Goal: Task Accomplishment & Management: Manage account settings

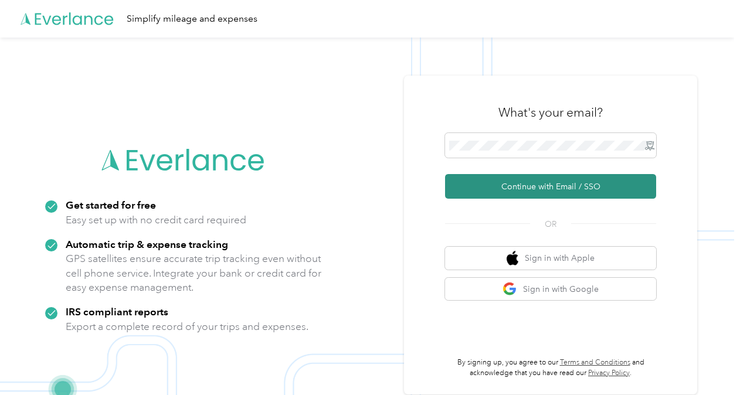
click at [515, 176] on button "Continue with Email / SSO" at bounding box center [550, 186] width 211 height 25
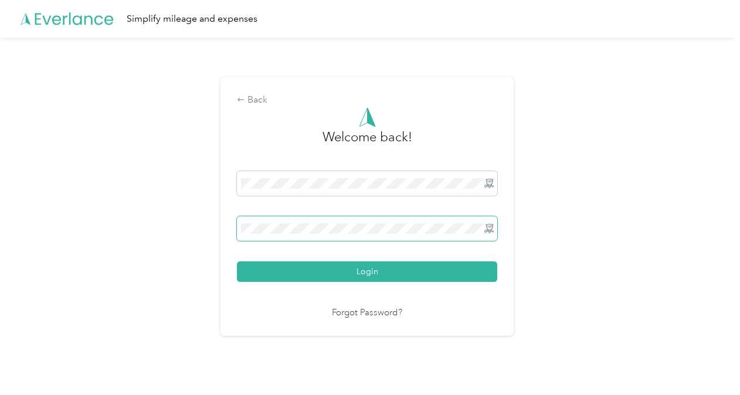
click at [359, 223] on span at bounding box center [367, 228] width 260 height 25
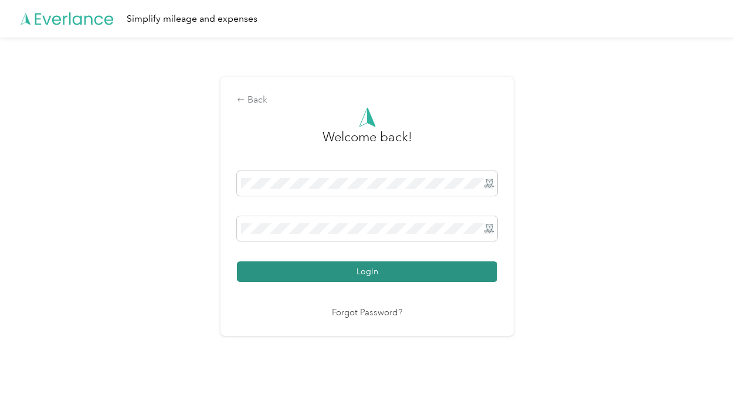
click at [359, 277] on button "Login" at bounding box center [367, 271] width 260 height 21
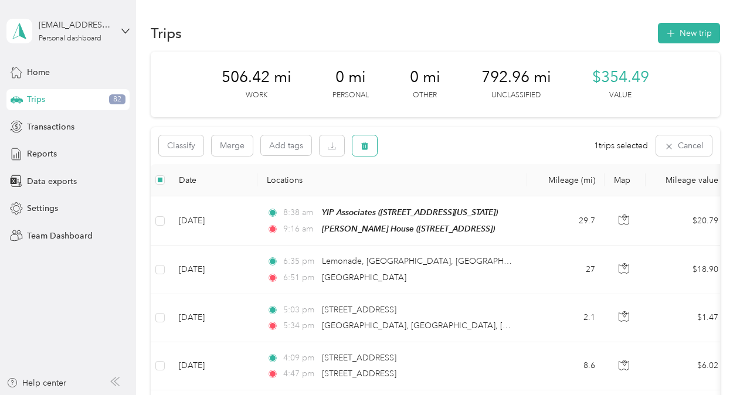
click at [371, 152] on button "button" at bounding box center [364, 145] width 25 height 21
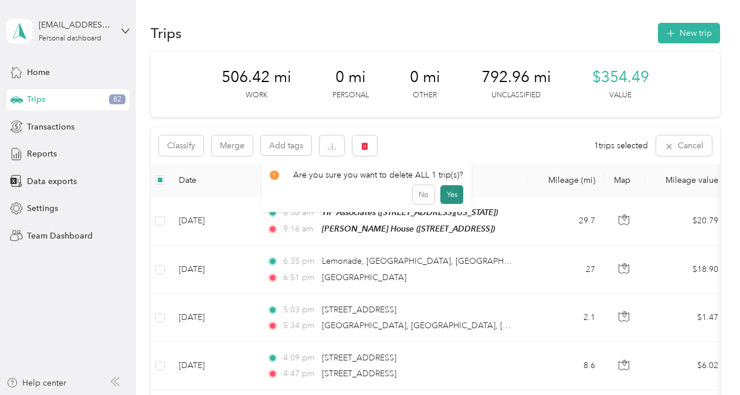
click at [449, 201] on button "Yes" at bounding box center [451, 194] width 23 height 19
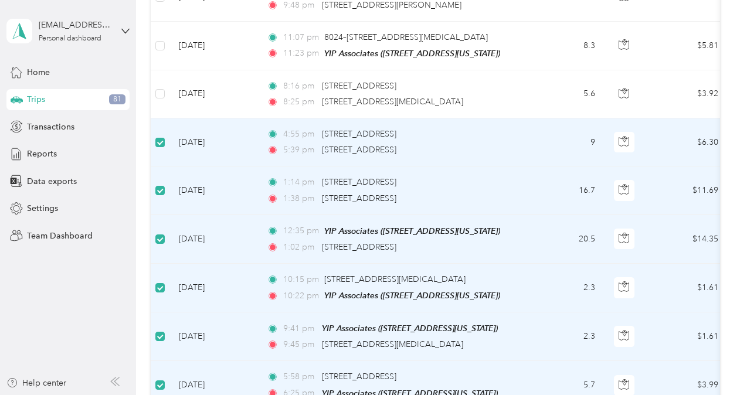
scroll to position [464, 0]
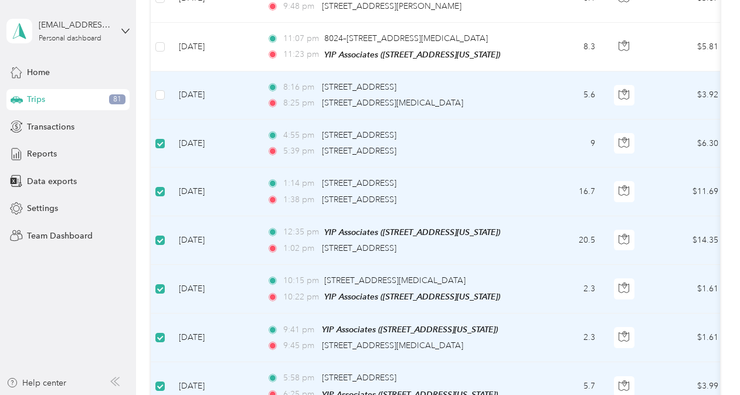
click at [158, 77] on td at bounding box center [160, 96] width 19 height 48
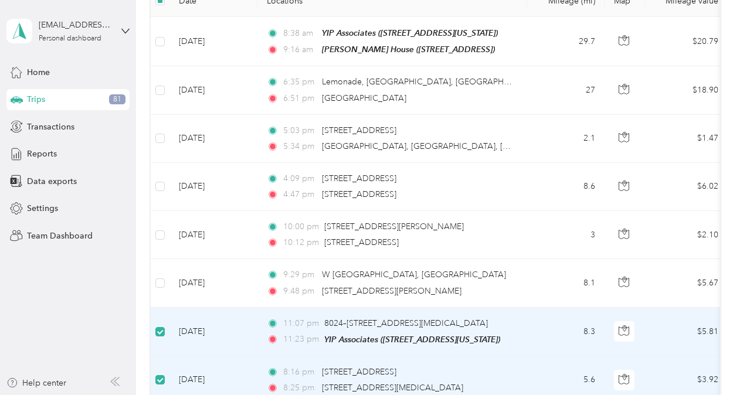
scroll to position [0, 0]
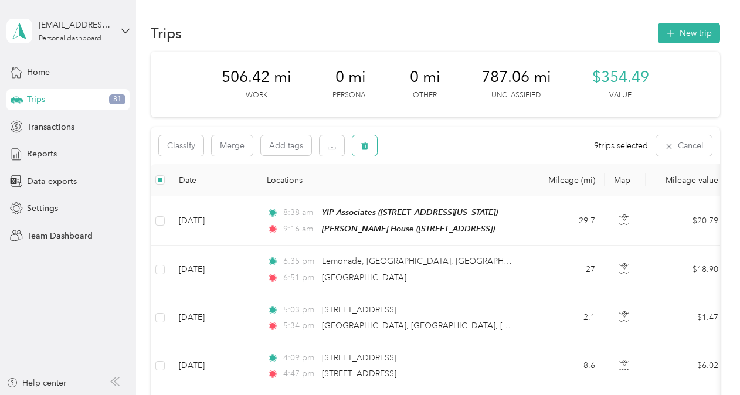
click at [359, 150] on button "button" at bounding box center [364, 145] width 25 height 21
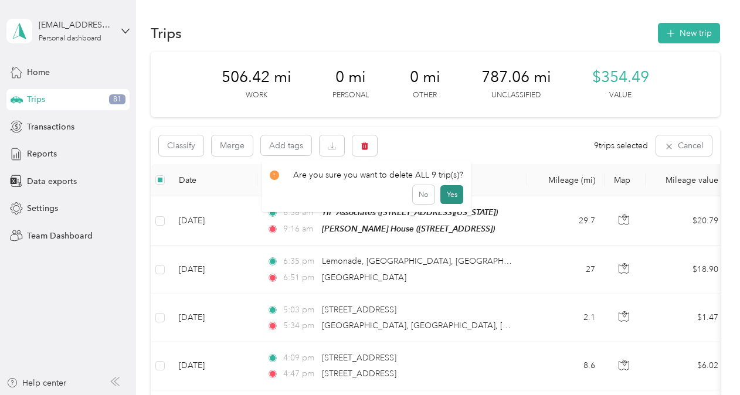
click at [449, 198] on button "Yes" at bounding box center [451, 194] width 23 height 19
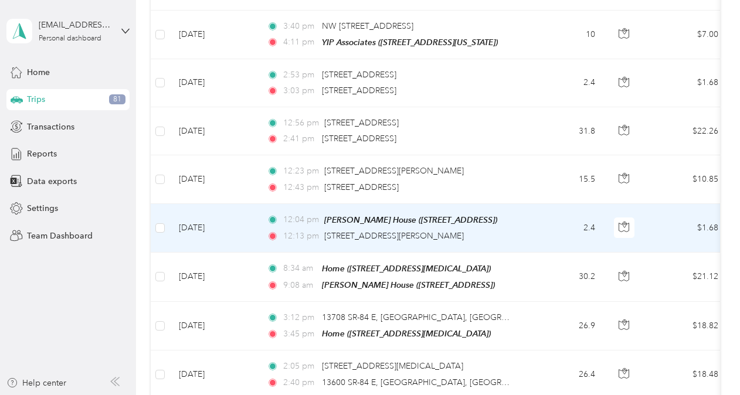
scroll to position [485, 0]
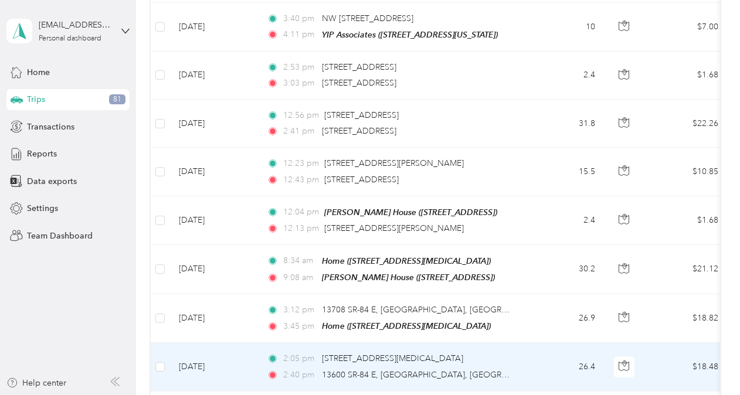
click at [217, 348] on td "[DATE]" at bounding box center [213, 367] width 88 height 48
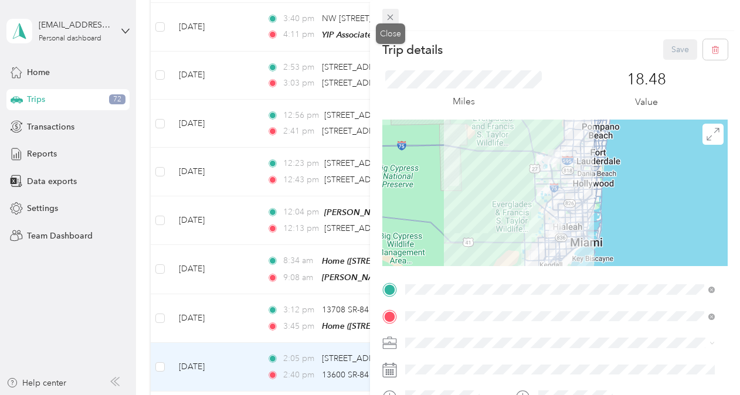
click at [388, 15] on icon at bounding box center [391, 18] width 6 height 6
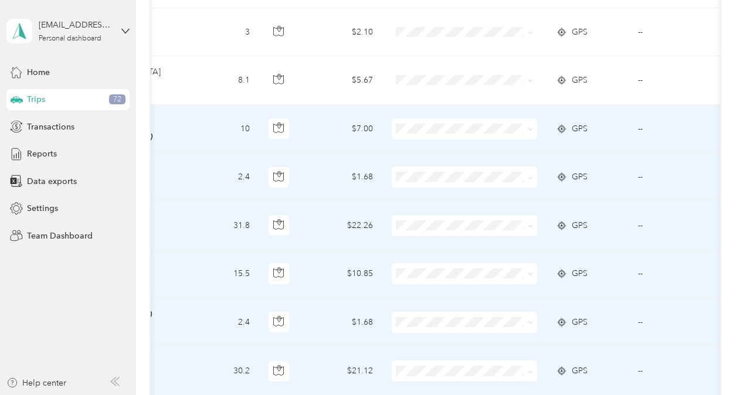
scroll to position [0, 405]
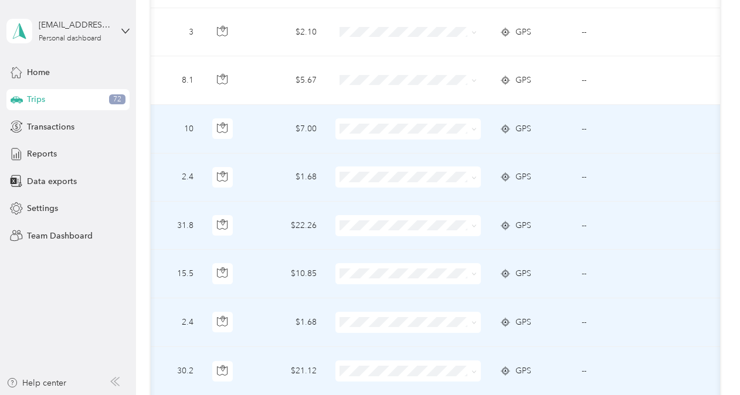
click at [401, 131] on span at bounding box center [407, 128] width 145 height 21
click at [471, 130] on span at bounding box center [473, 129] width 5 height 10
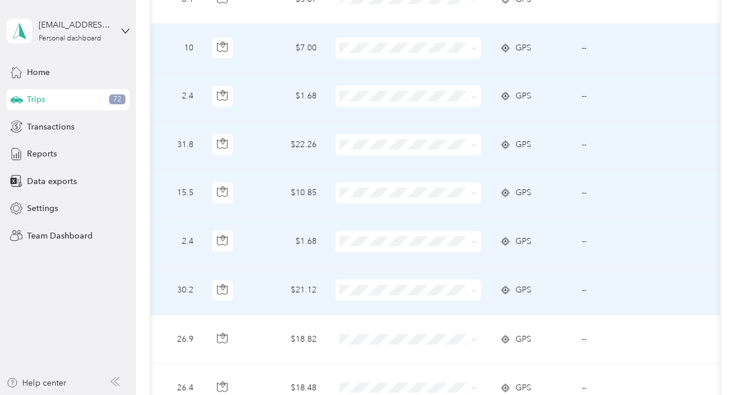
scroll to position [463, 0]
click at [405, 158] on span "IT & Cybersecurity" at bounding box center [415, 160] width 108 height 12
click at [401, 251] on td at bounding box center [408, 242] width 164 height 49
click at [390, 107] on span "IT & Cybersecurity" at bounding box center [415, 112] width 108 height 12
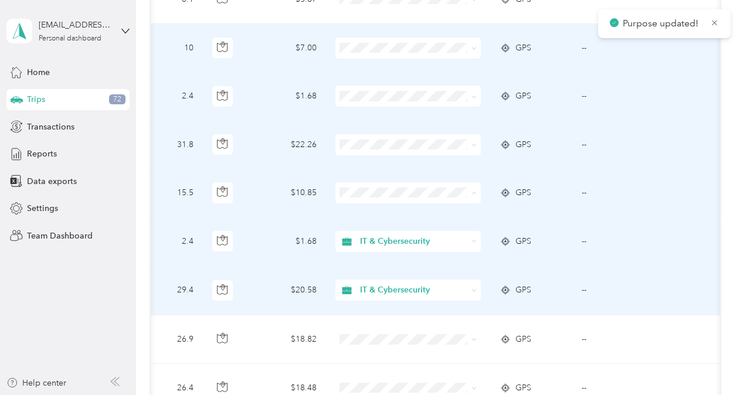
click at [385, 251] on span "IT & Cybersecurity" at bounding box center [415, 252] width 108 height 12
click at [385, 147] on span at bounding box center [407, 144] width 145 height 21
click at [383, 199] on span "IT & Cybersecurity" at bounding box center [415, 204] width 108 height 12
click at [387, 99] on span at bounding box center [407, 96] width 145 height 21
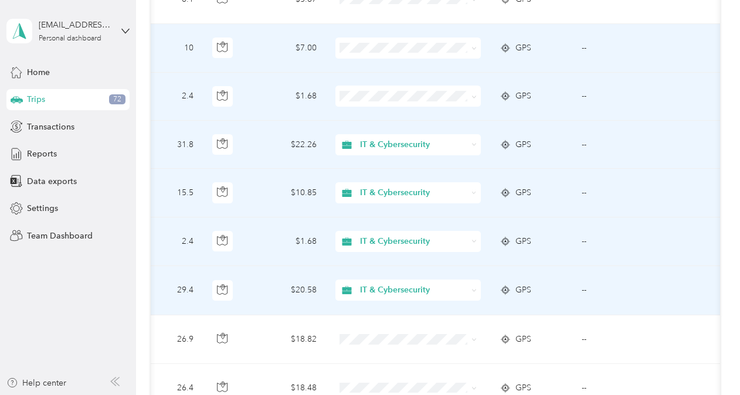
click at [387, 99] on span at bounding box center [407, 96] width 145 height 21
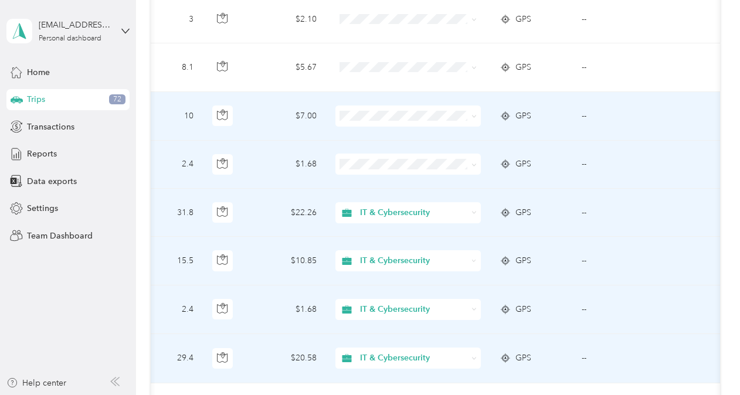
scroll to position [394, 0]
click at [386, 172] on span "IT & Cybersecurity" at bounding box center [415, 177] width 108 height 12
click at [392, 224] on span "IT & Cybersecurity" at bounding box center [415, 225] width 108 height 12
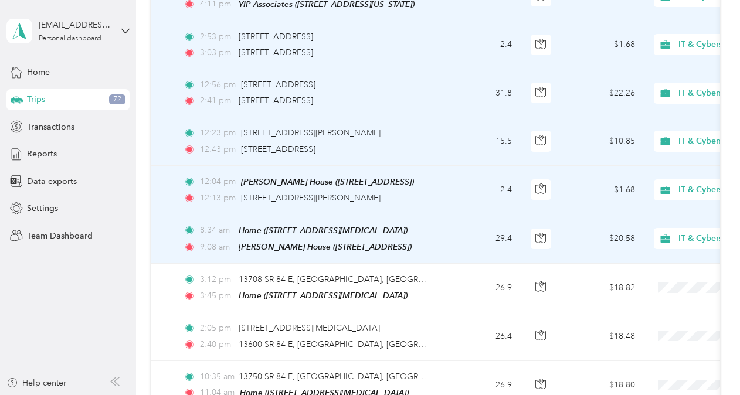
scroll to position [0, 0]
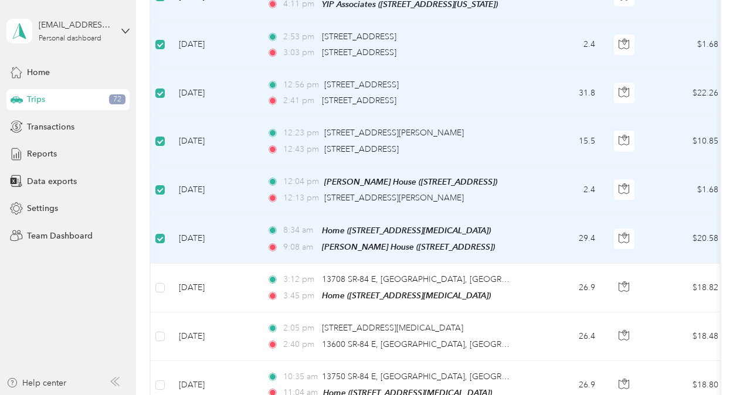
click at [84, 99] on div "Trips 72" at bounding box center [67, 99] width 123 height 21
click at [79, 181] on div "Data exports" at bounding box center [67, 181] width 123 height 21
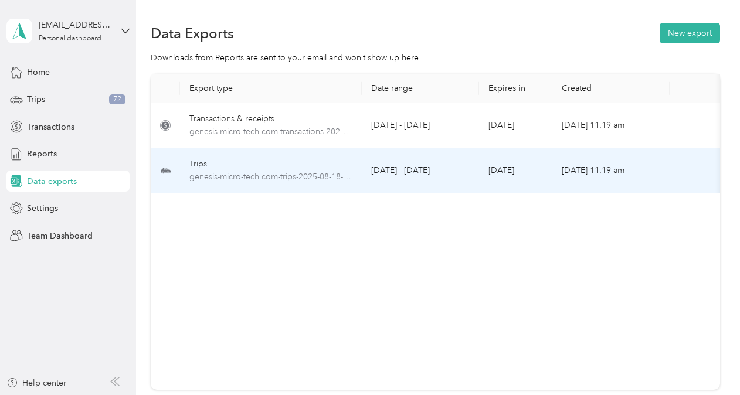
scroll to position [0, 70]
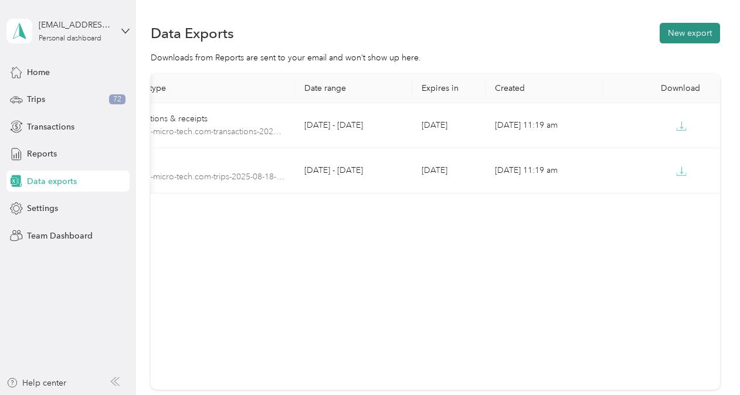
click at [696, 26] on button "New export" at bounding box center [690, 33] width 60 height 21
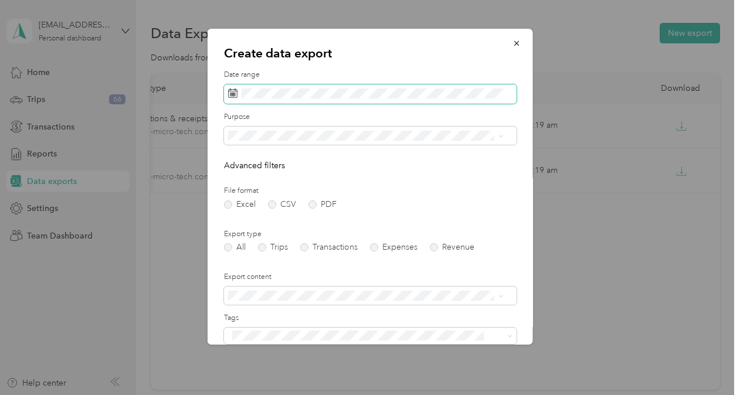
click at [231, 95] on icon at bounding box center [232, 93] width 9 height 9
click at [232, 92] on icon at bounding box center [232, 93] width 9 height 9
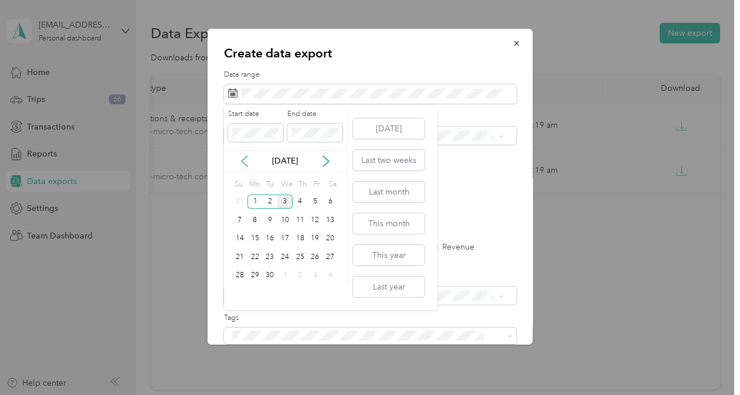
click at [249, 155] on icon at bounding box center [245, 161] width 12 height 12
click at [256, 273] on div "25" at bounding box center [254, 276] width 15 height 15
click at [313, 281] on div "29" at bounding box center [315, 276] width 15 height 15
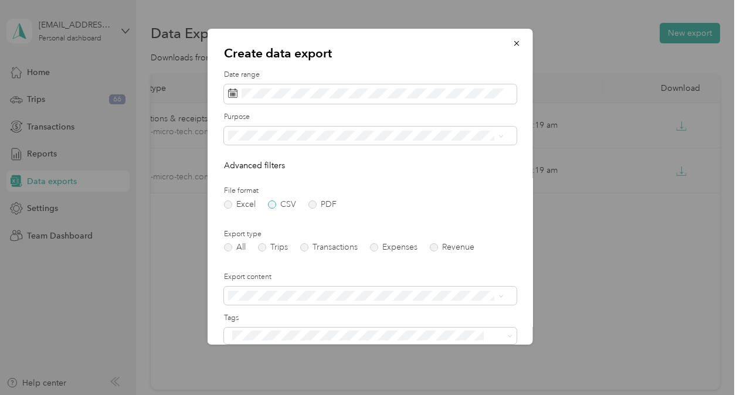
click at [280, 201] on label "CSV" at bounding box center [282, 205] width 28 height 8
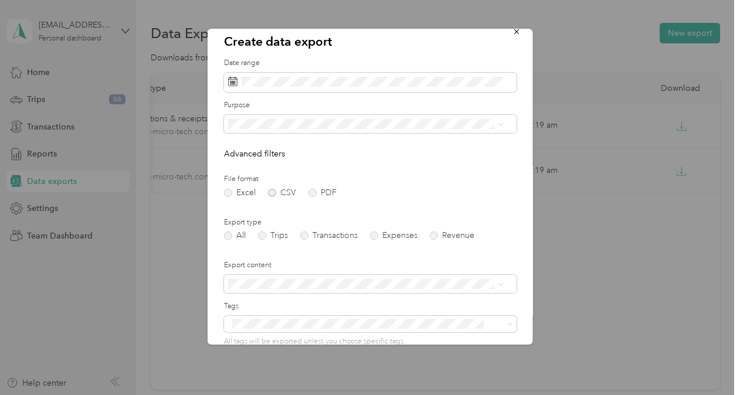
scroll to position [110, 0]
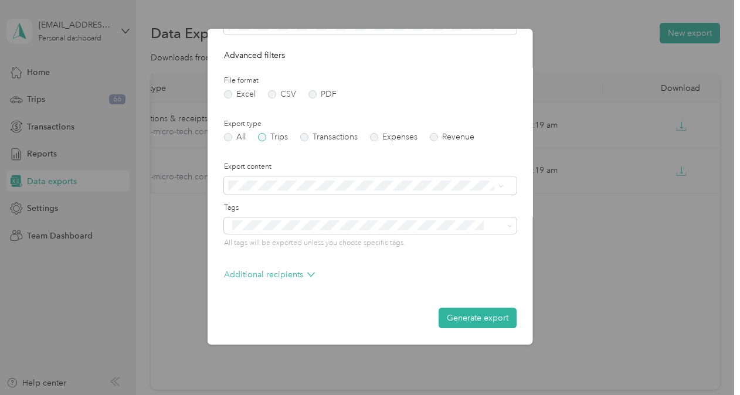
click at [276, 140] on label "Trips" at bounding box center [273, 137] width 30 height 8
click at [487, 310] on button "Generate export" at bounding box center [478, 318] width 78 height 21
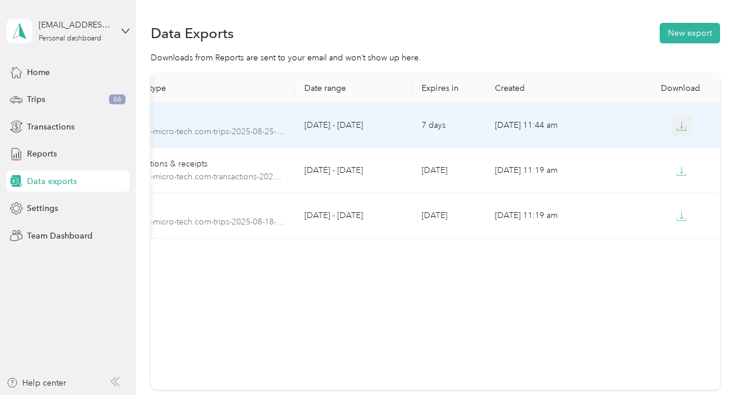
click at [678, 130] on icon "button" at bounding box center [681, 129] width 9 height 2
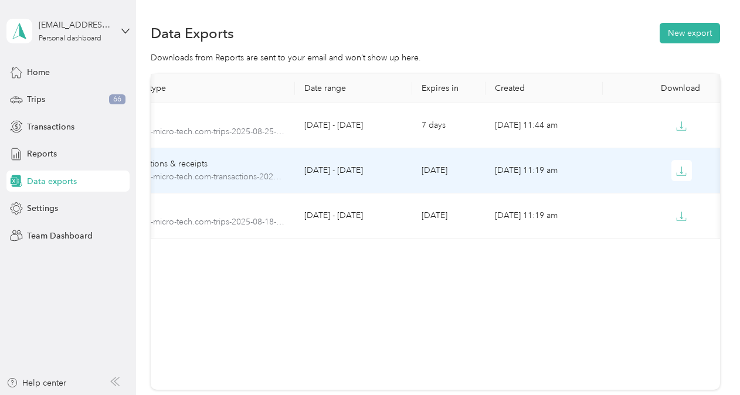
scroll to position [0, 0]
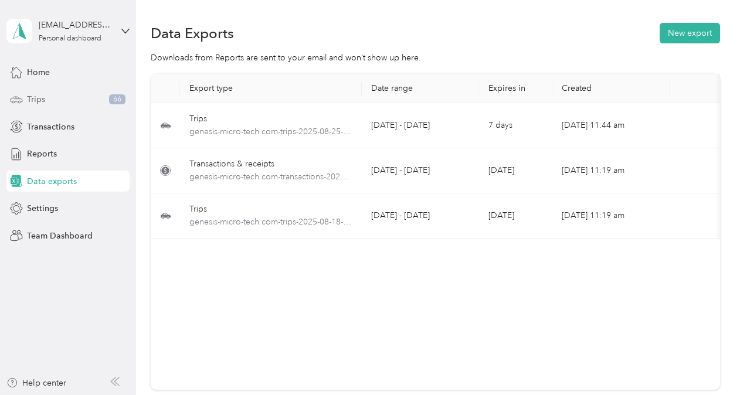
click at [56, 99] on div "Trips 66" at bounding box center [67, 99] width 123 height 21
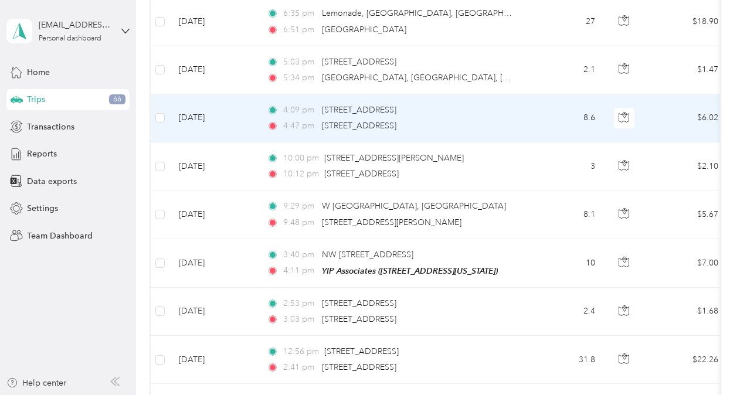
scroll to position [250, 0]
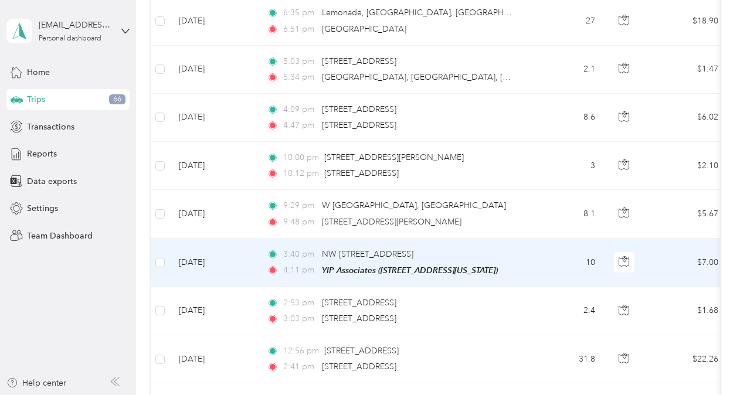
click at [383, 267] on span "YIP Associates ([STREET_ADDRESS][US_STATE])" at bounding box center [410, 270] width 176 height 9
click at [215, 261] on td "[DATE]" at bounding box center [213, 263] width 88 height 49
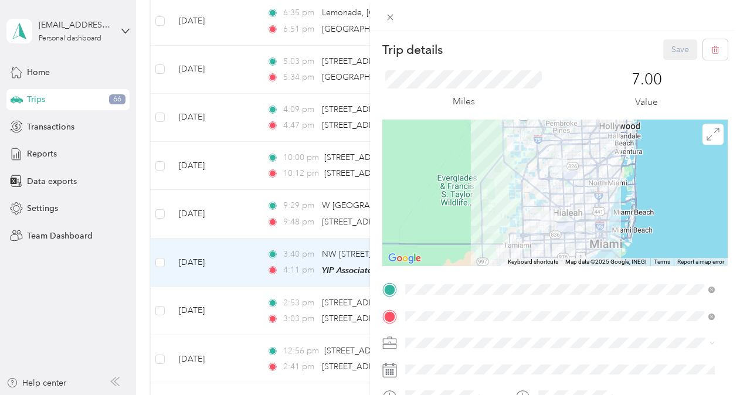
click at [354, 266] on div "Trip details Save This trip cannot be edited because it is either under review,…" at bounding box center [370, 197] width 740 height 395
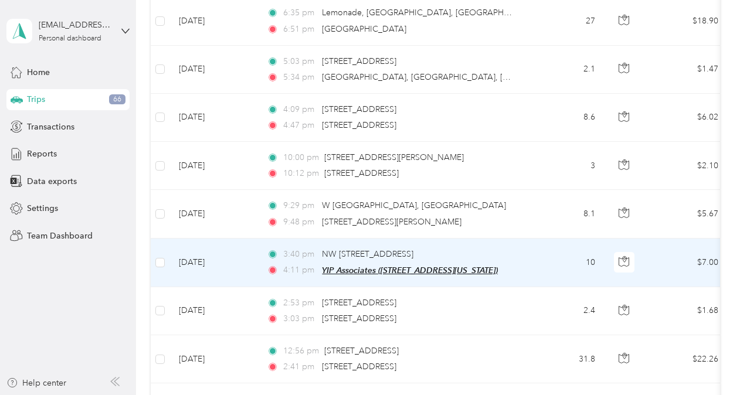
click at [359, 267] on span "YIP Associates ([STREET_ADDRESS][US_STATE])" at bounding box center [410, 270] width 176 height 9
click at [352, 239] on button "Edit Place" at bounding box center [359, 239] width 67 height 21
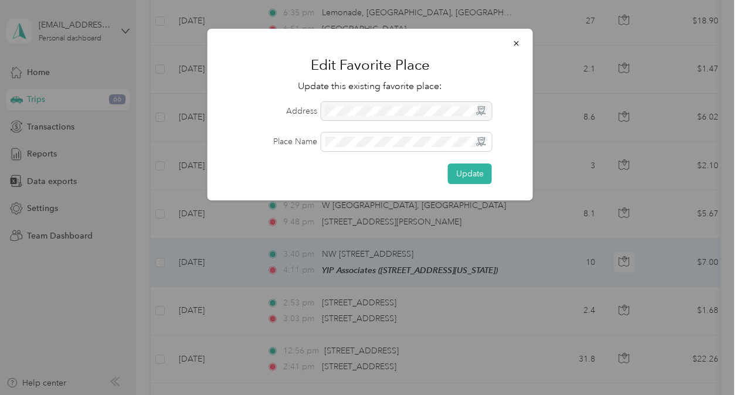
click at [402, 110] on div at bounding box center [406, 111] width 171 height 19
click at [518, 43] on icon "button" at bounding box center [516, 43] width 8 height 8
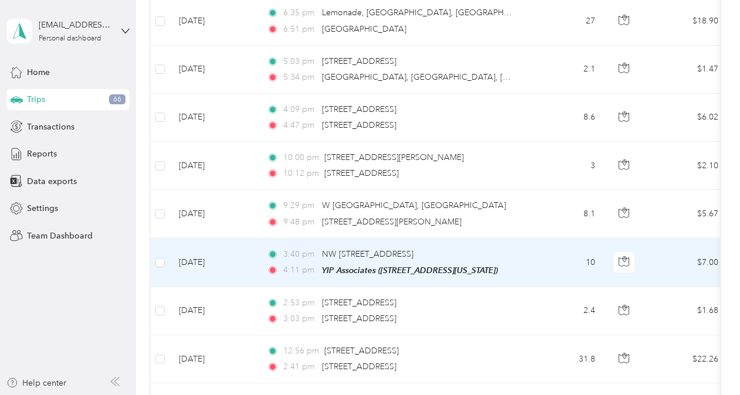
click at [305, 254] on span "3:40 pm" at bounding box center [299, 254] width 33 height 13
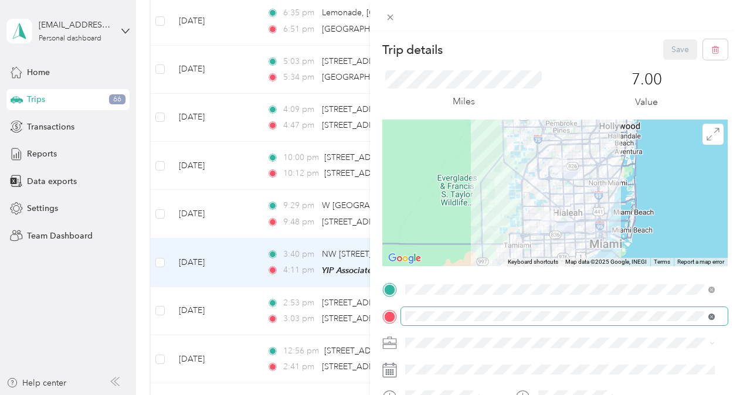
click at [713, 314] on icon at bounding box center [711, 317] width 6 height 6
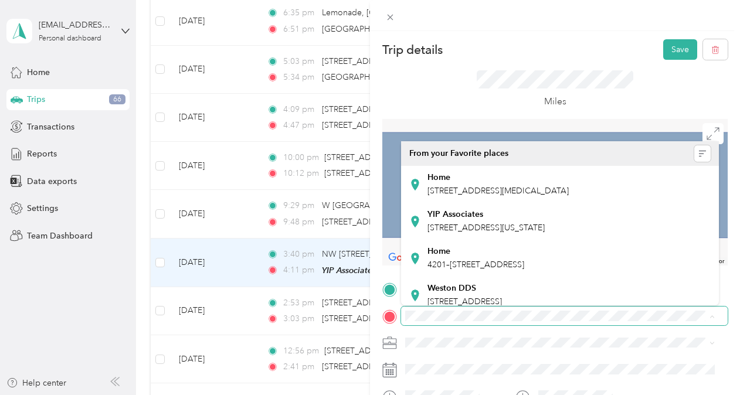
click at [695, 310] on span at bounding box center [564, 316] width 327 height 19
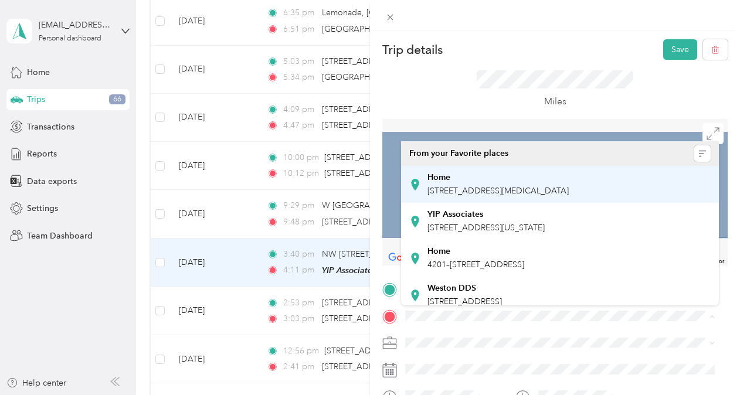
click at [569, 186] on span "[STREET_ADDRESS][MEDICAL_DATA]" at bounding box center [497, 191] width 141 height 10
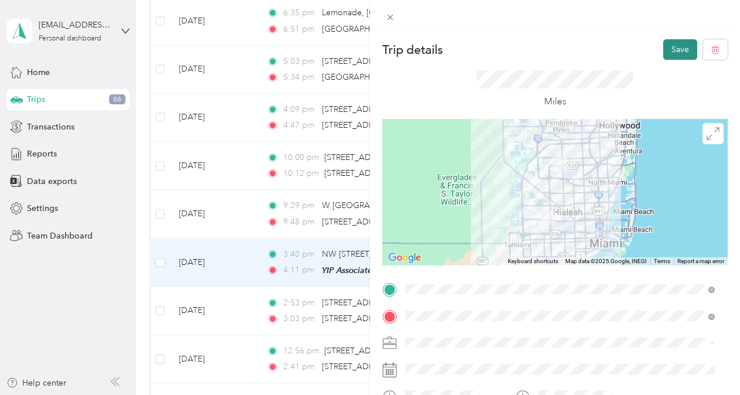
click at [663, 52] on button "Save" at bounding box center [680, 49] width 34 height 21
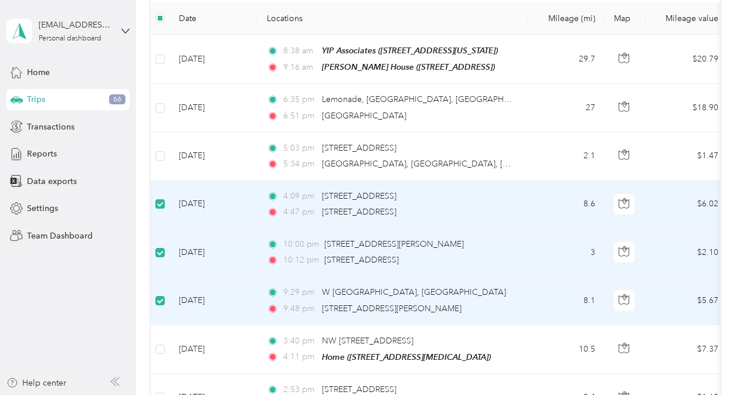
scroll to position [145, 0]
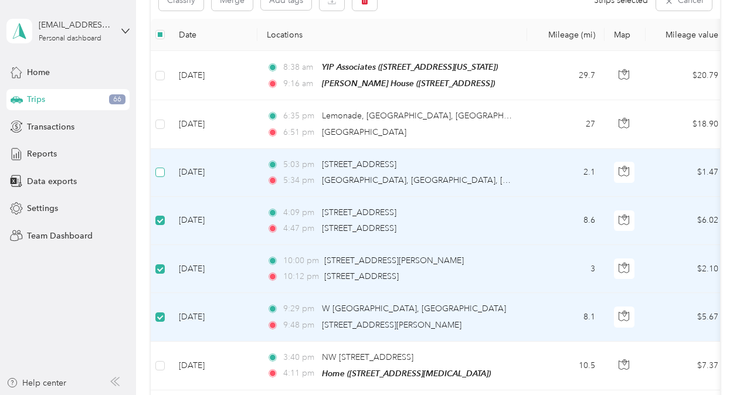
click at [161, 176] on label at bounding box center [159, 172] width 9 height 13
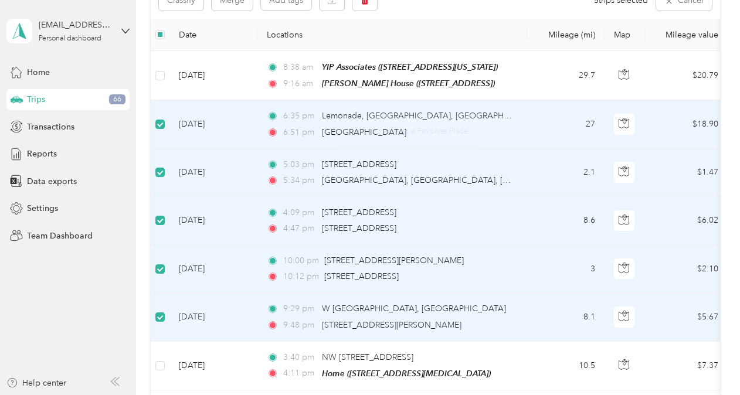
scroll to position [0, 0]
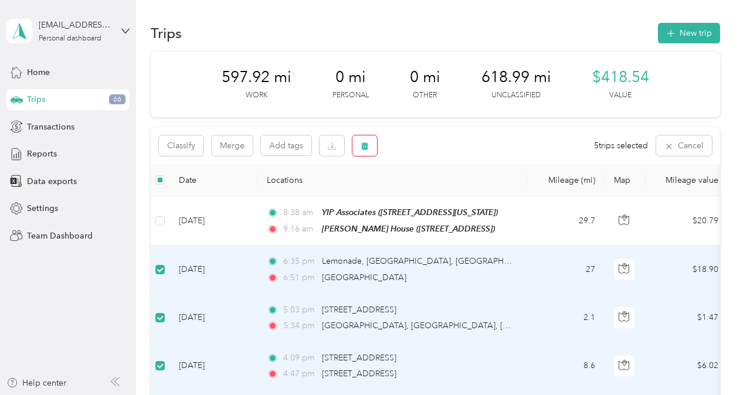
drag, startPoint x: 371, startPoint y: 158, endPoint x: 366, endPoint y: 152, distance: 7.5
click at [366, 152] on div "Classify Merge Add tags 5 trips selected Cancel" at bounding box center [435, 145] width 569 height 37
click at [366, 152] on body "[EMAIL_ADDRESS][DOMAIN_NAME] Personal dashboard Home Trips 66 Transactions Repo…" at bounding box center [367, 197] width 734 height 395
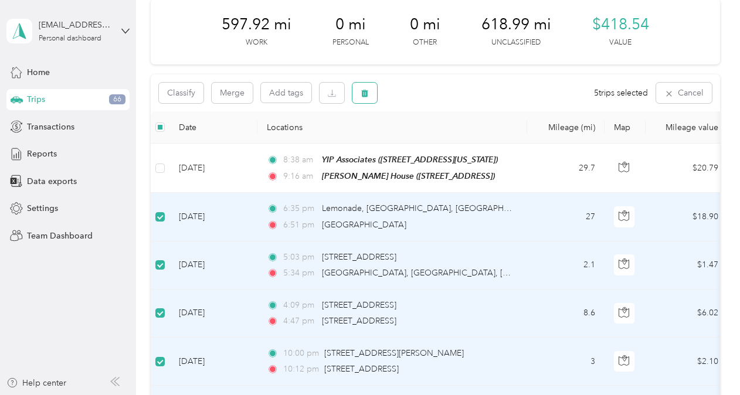
click at [361, 97] on icon "button" at bounding box center [365, 93] width 8 height 8
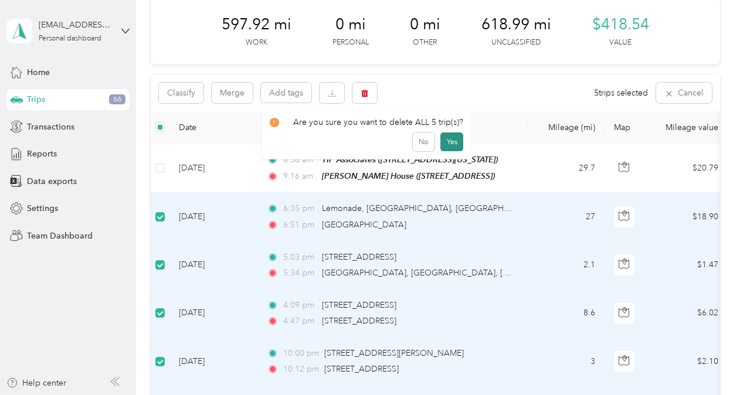
click at [444, 143] on button "Yes" at bounding box center [451, 142] width 23 height 19
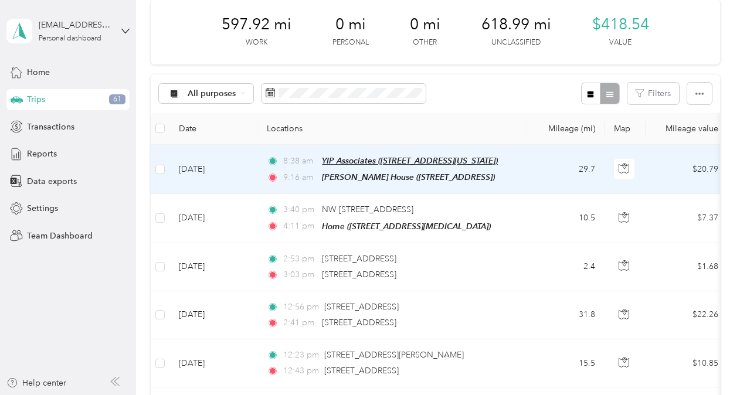
click at [417, 158] on span "YIP Associates ([STREET_ADDRESS][US_STATE])" at bounding box center [410, 160] width 176 height 9
click at [256, 157] on td "[DATE]" at bounding box center [213, 169] width 88 height 49
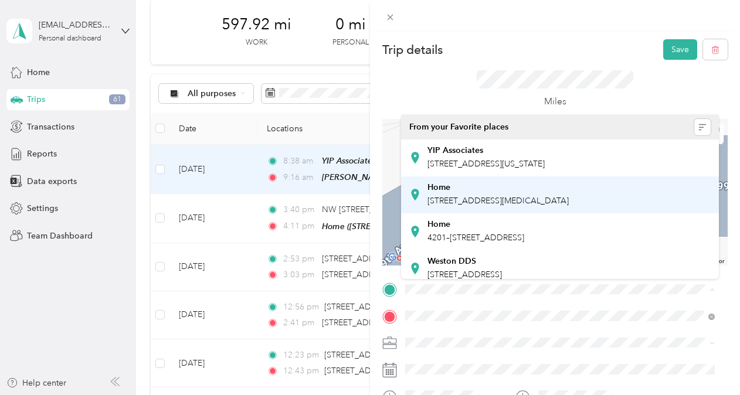
click at [508, 199] on span "[STREET_ADDRESS][MEDICAL_DATA]" at bounding box center [497, 201] width 141 height 10
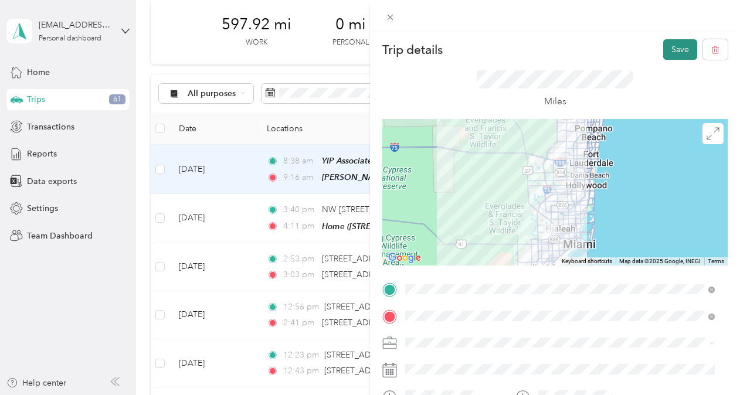
click at [667, 56] on button "Save" at bounding box center [680, 49] width 34 height 21
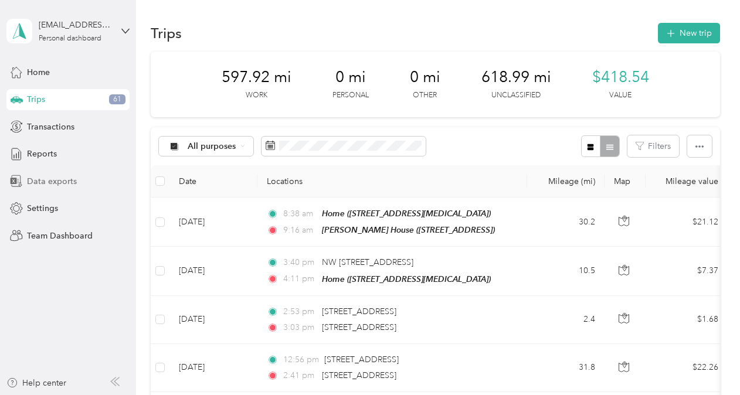
click at [77, 185] on div "Data exports" at bounding box center [67, 181] width 123 height 21
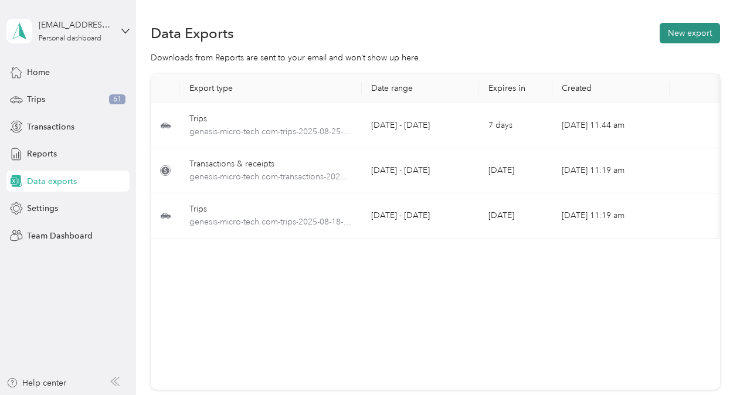
click at [708, 38] on button "New export" at bounding box center [690, 33] width 60 height 21
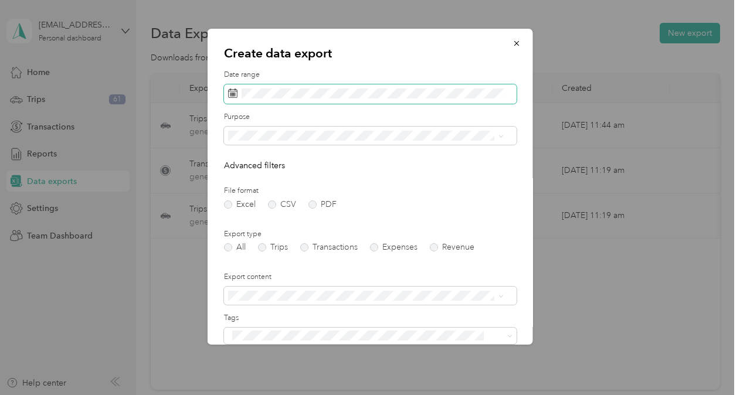
click at [229, 97] on icon at bounding box center [232, 93] width 9 height 9
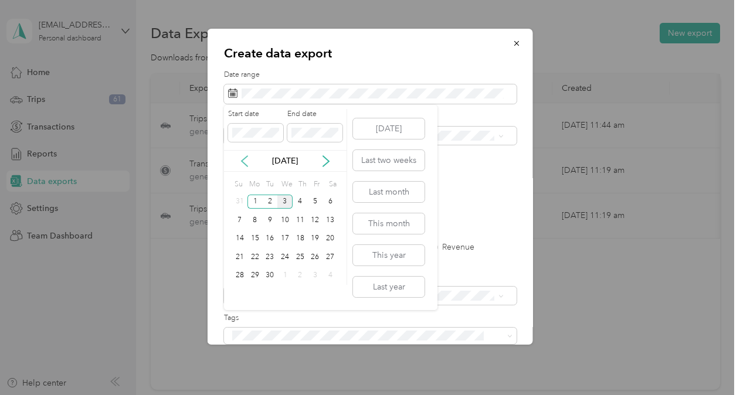
click at [242, 163] on icon at bounding box center [245, 161] width 12 height 12
click at [259, 278] on div "25" at bounding box center [254, 276] width 15 height 15
click at [311, 273] on div "29" at bounding box center [315, 276] width 15 height 15
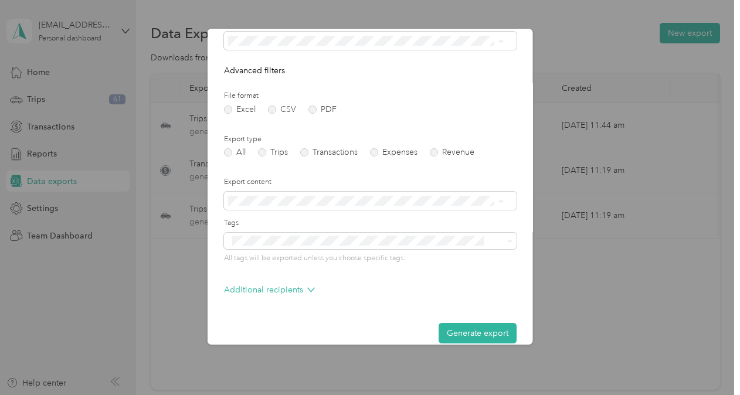
scroll to position [110, 0]
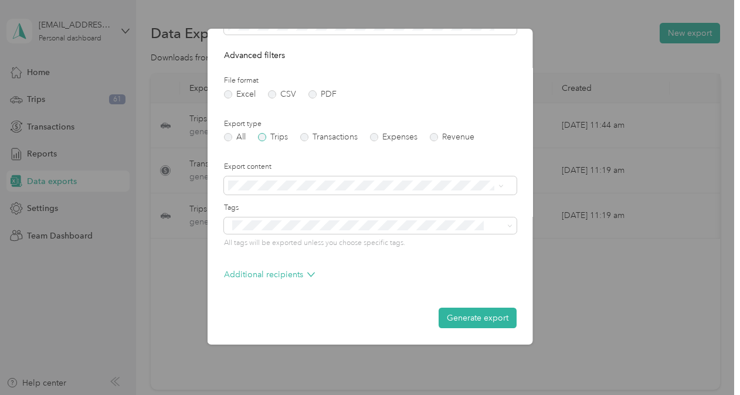
click at [271, 140] on label "Trips" at bounding box center [273, 137] width 30 height 8
click at [478, 310] on button "Generate export" at bounding box center [478, 318] width 78 height 21
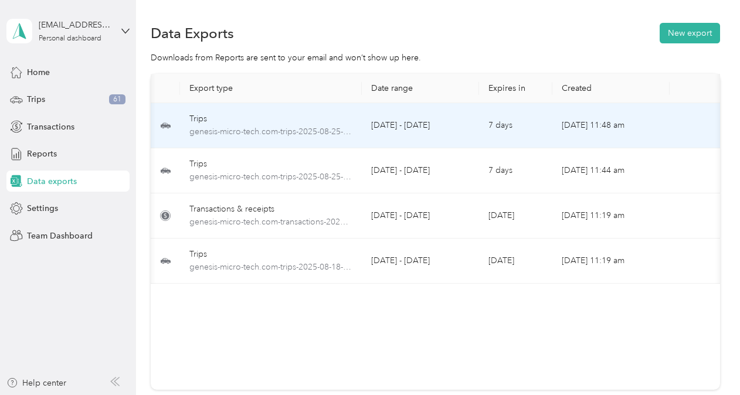
scroll to position [0, 70]
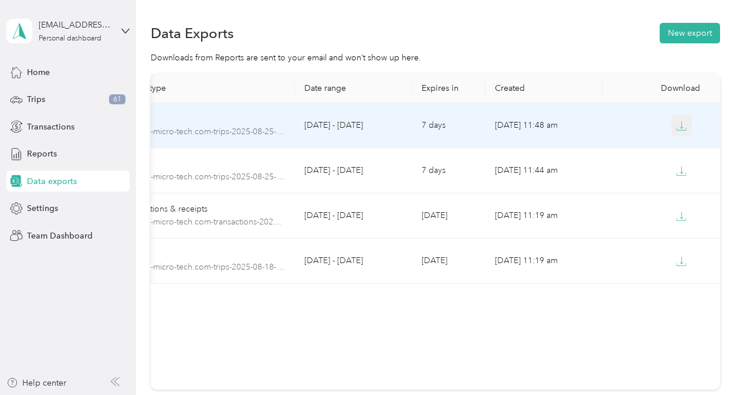
click at [681, 124] on icon "button" at bounding box center [681, 126] width 11 height 11
